Goal: Task Accomplishment & Management: Manage account settings

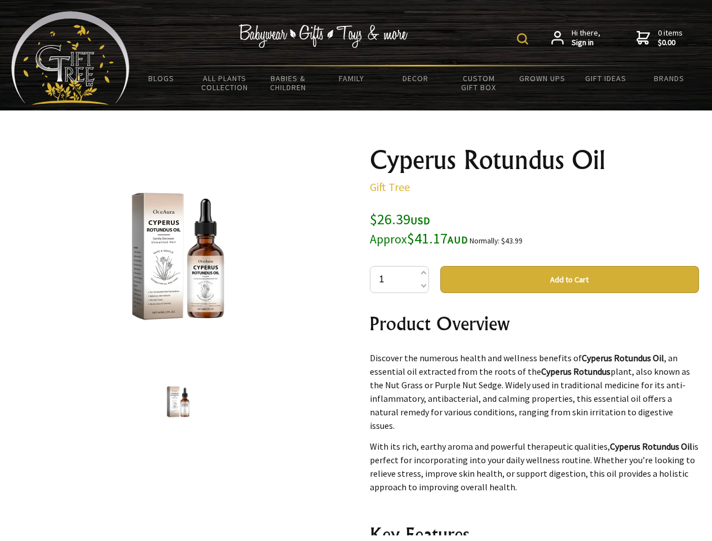
click at [524, 39] on img at bounding box center [522, 38] width 11 height 11
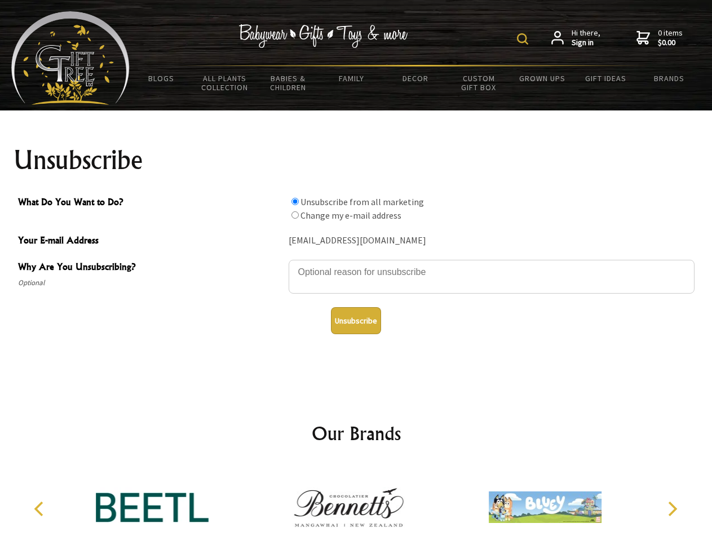
click at [524, 39] on img at bounding box center [522, 38] width 11 height 11
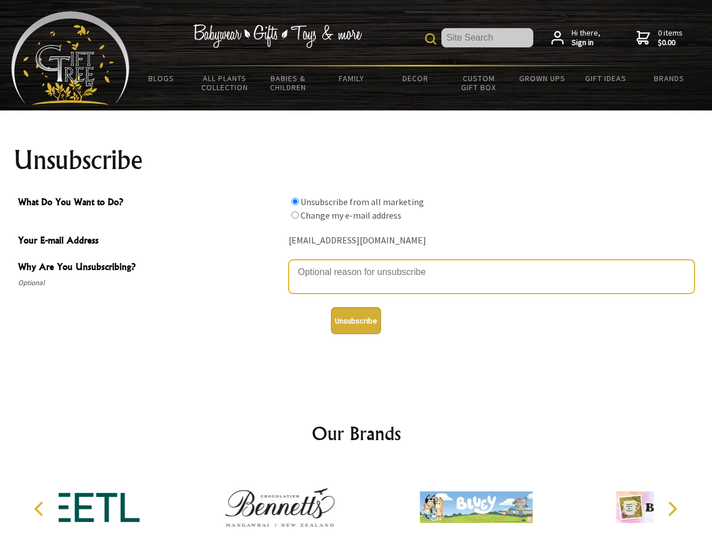
click at [356, 264] on textarea "Why Are You Unsubscribing?" at bounding box center [492, 277] width 406 height 34
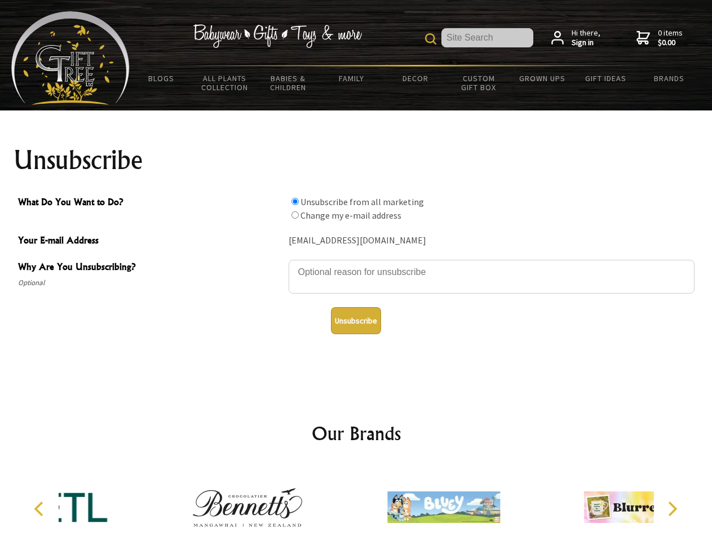
click at [295, 201] on input "What Do You Want to Do?" at bounding box center [294, 201] width 7 height 7
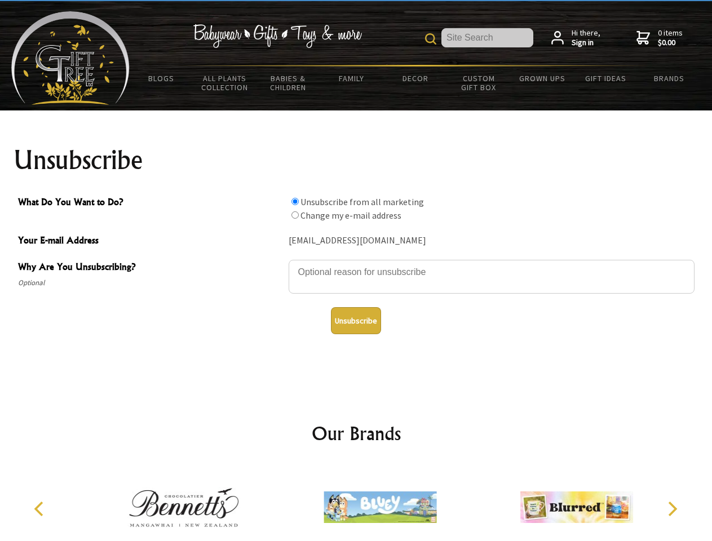
click at [295, 215] on input "What Do You Want to Do?" at bounding box center [294, 214] width 7 height 7
radio input "true"
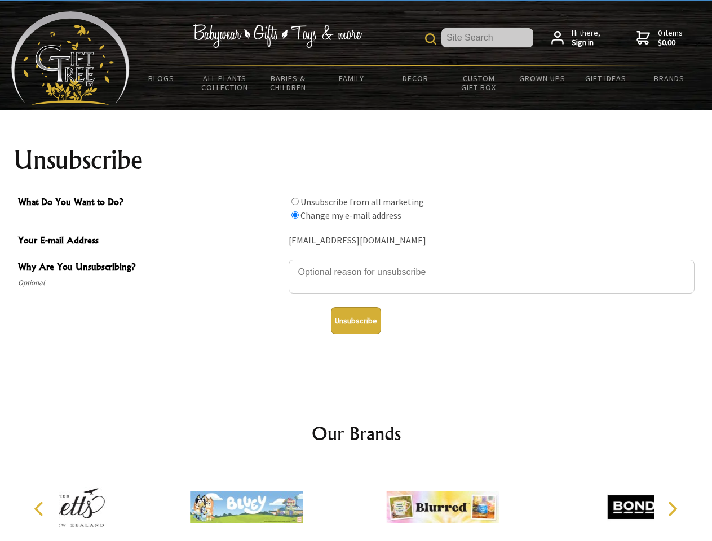
click at [356, 321] on button "Unsubscribe" at bounding box center [356, 320] width 50 height 27
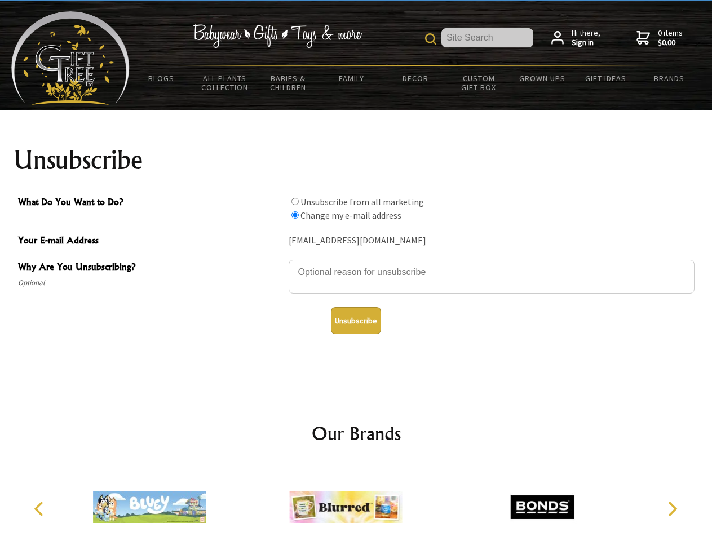
click at [41, 509] on icon "Previous" at bounding box center [40, 509] width 15 height 15
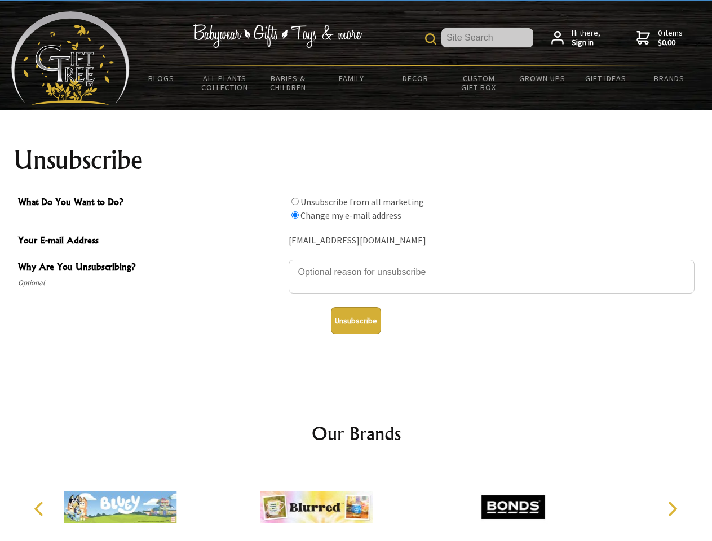
click at [672, 509] on icon "Next" at bounding box center [671, 509] width 15 height 15
